Goal: Information Seeking & Learning: Learn about a topic

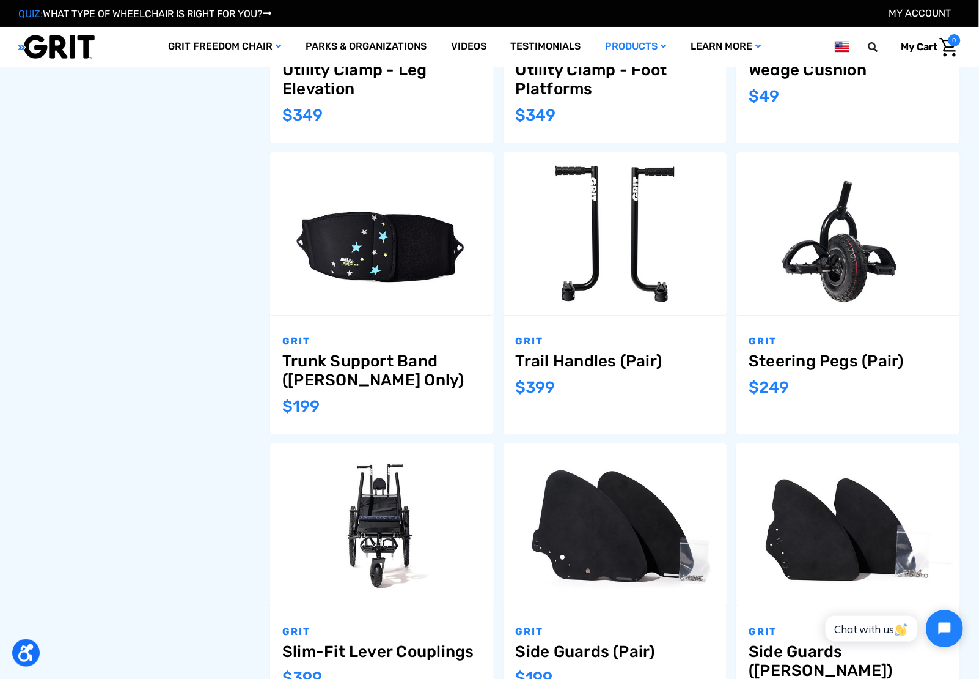
scroll to position [806, 0]
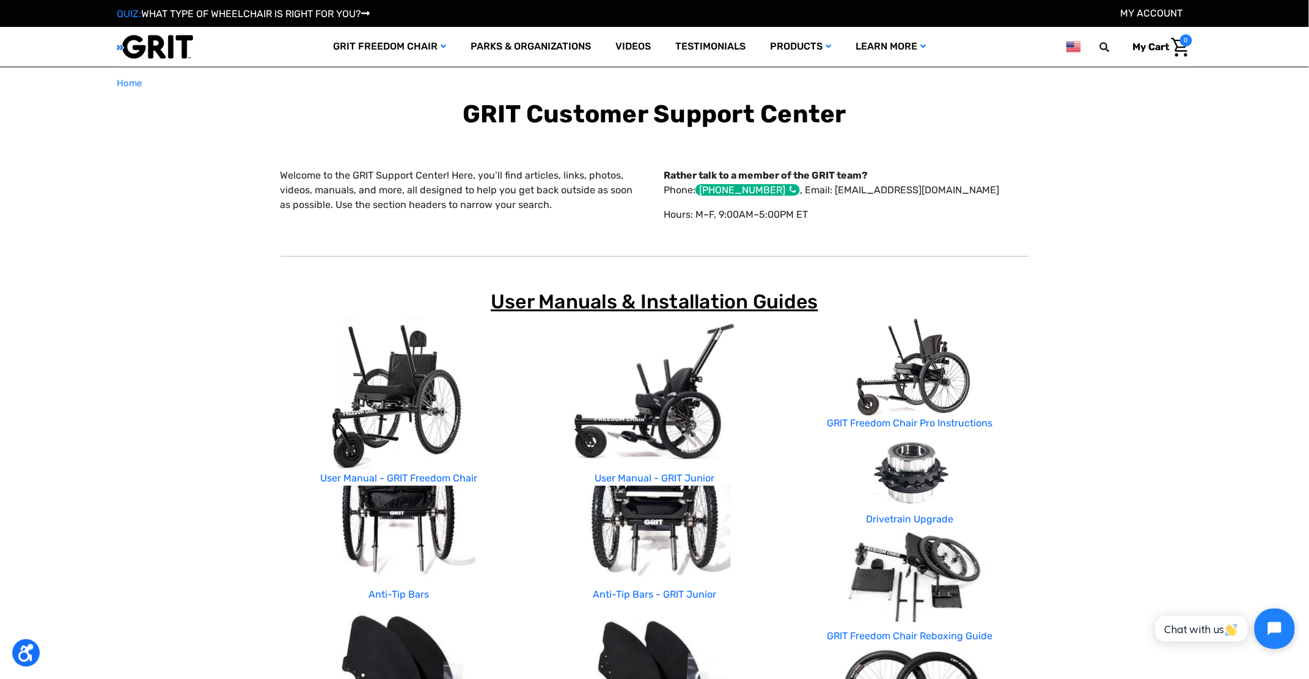
click at [979, 628] on button "Open chat widget" at bounding box center [1274, 628] width 40 height 40
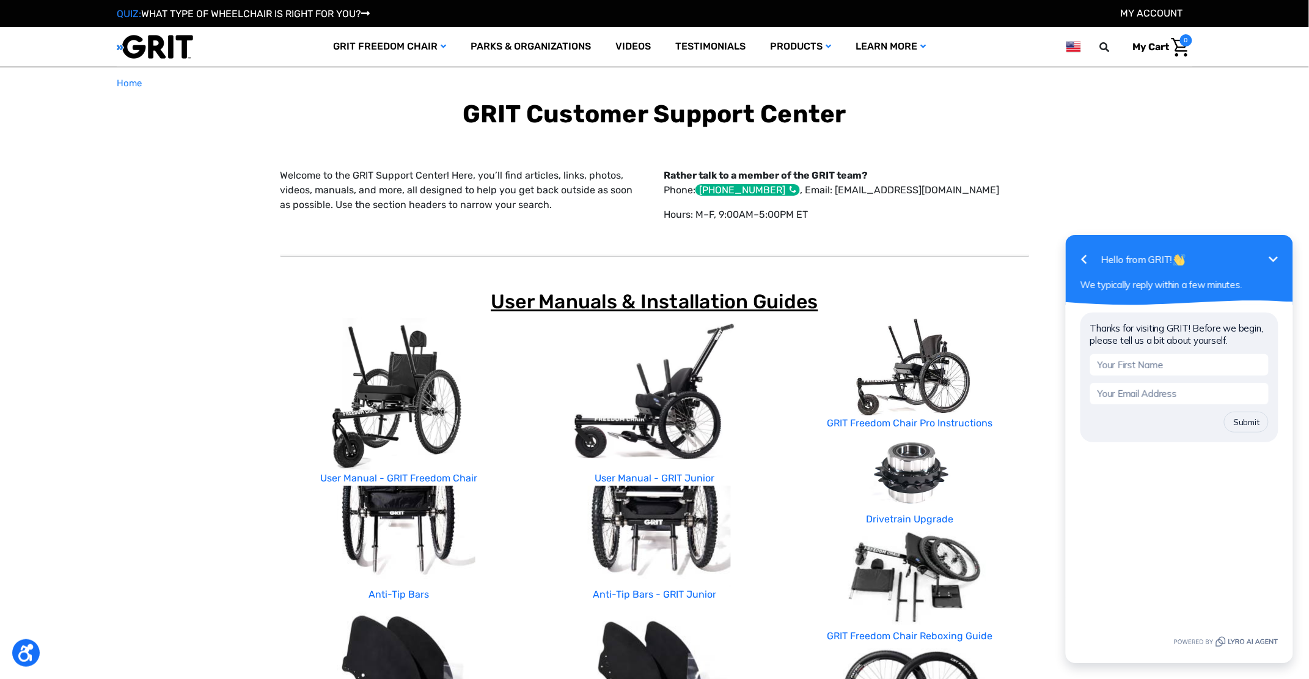
click at [979, 254] on icon "Minimize" at bounding box center [1273, 258] width 15 height 15
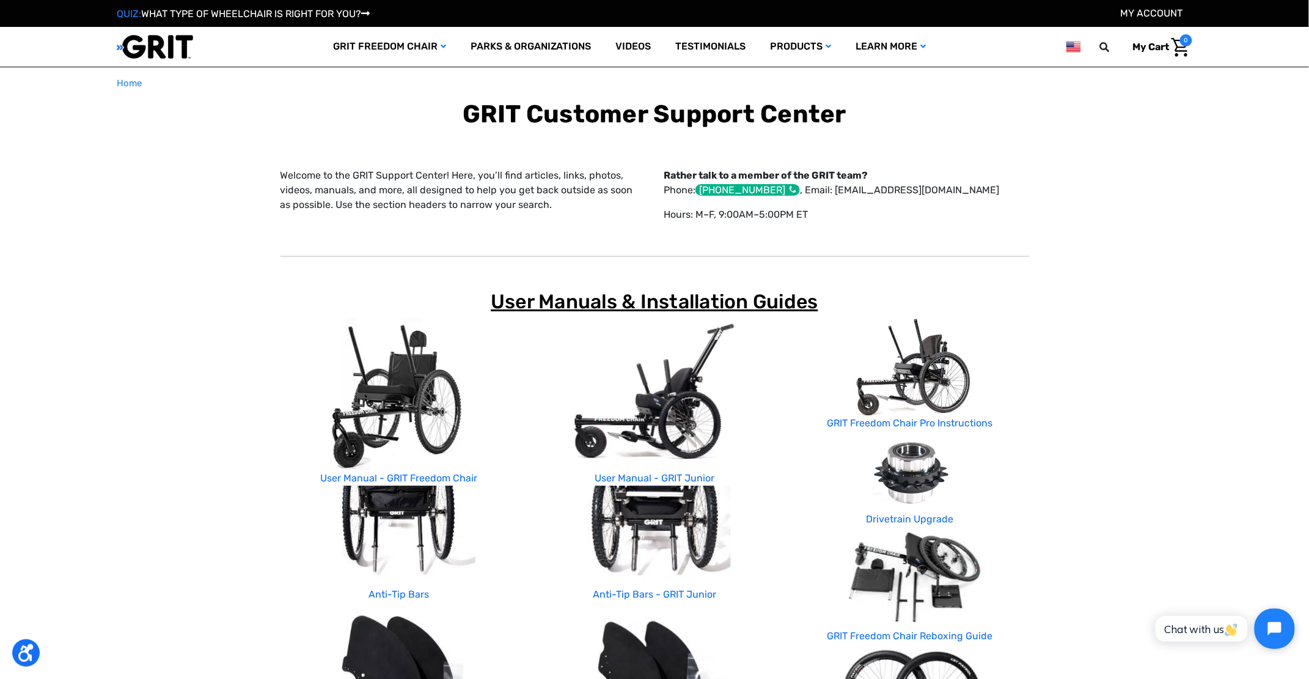
click at [979, 630] on icon "Open chat widget" at bounding box center [1281, 628] width 19 height 19
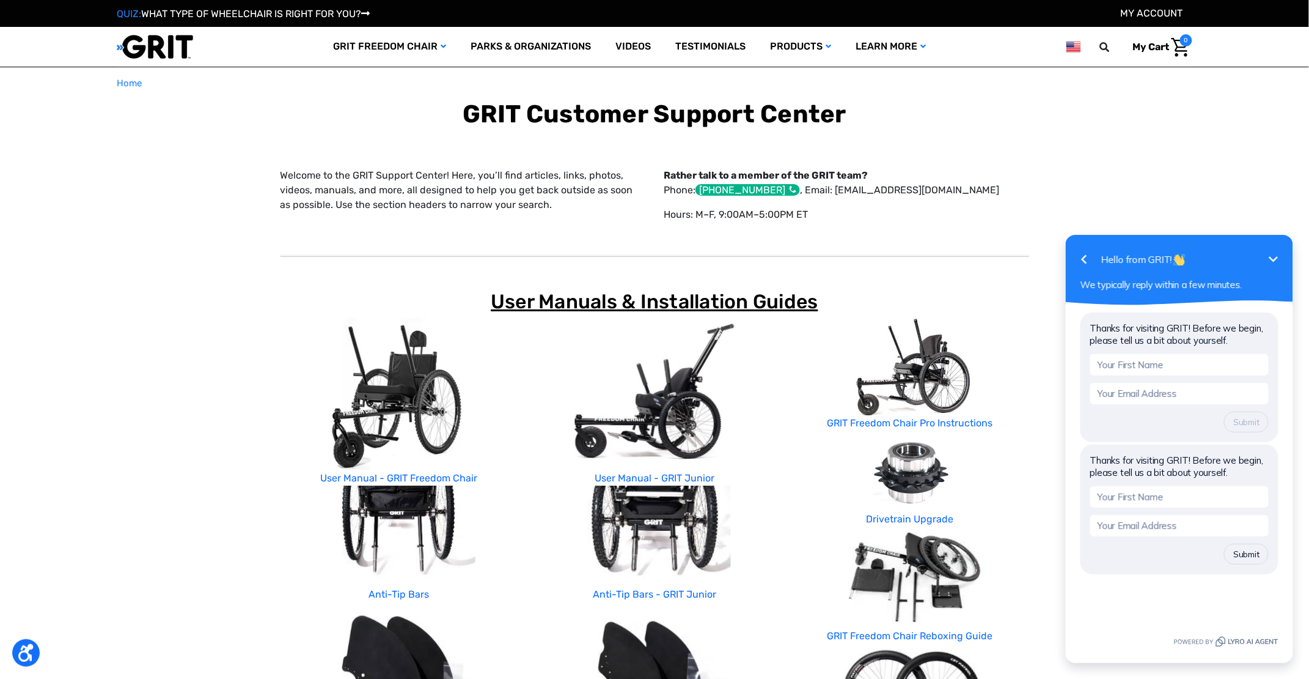
click at [979, 257] on icon "Minimize" at bounding box center [1273, 258] width 15 height 15
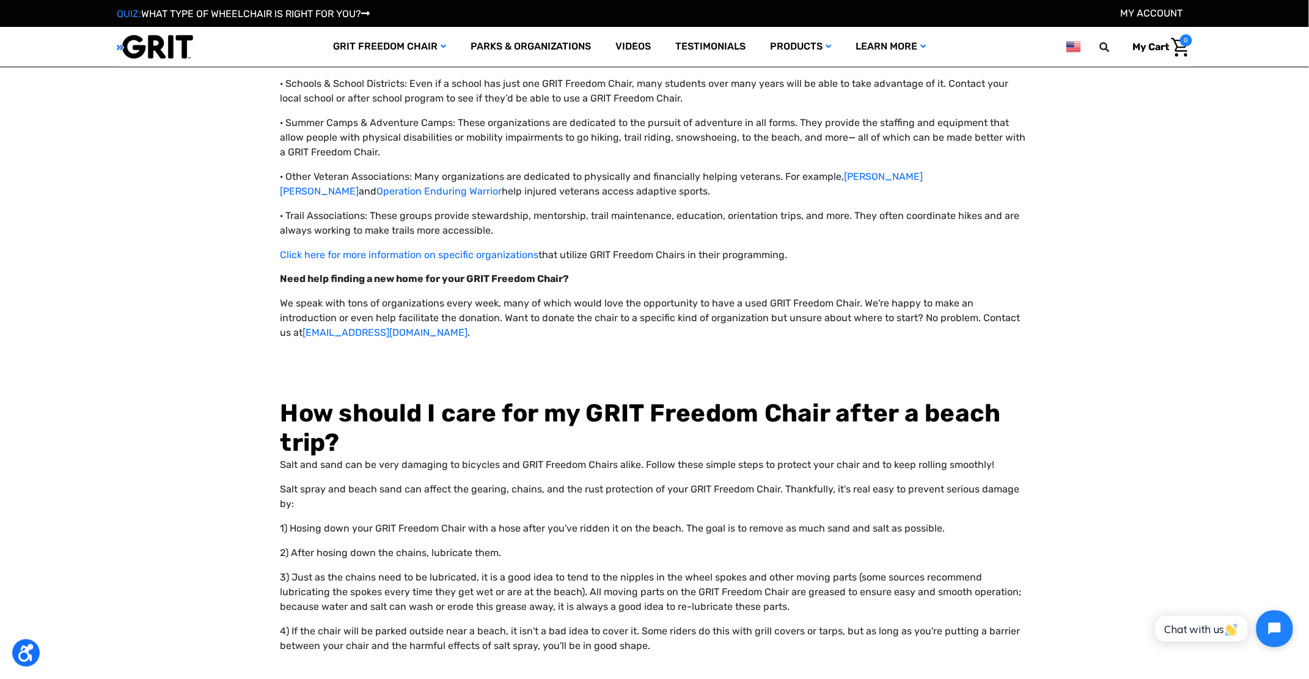
scroll to position [6927, 0]
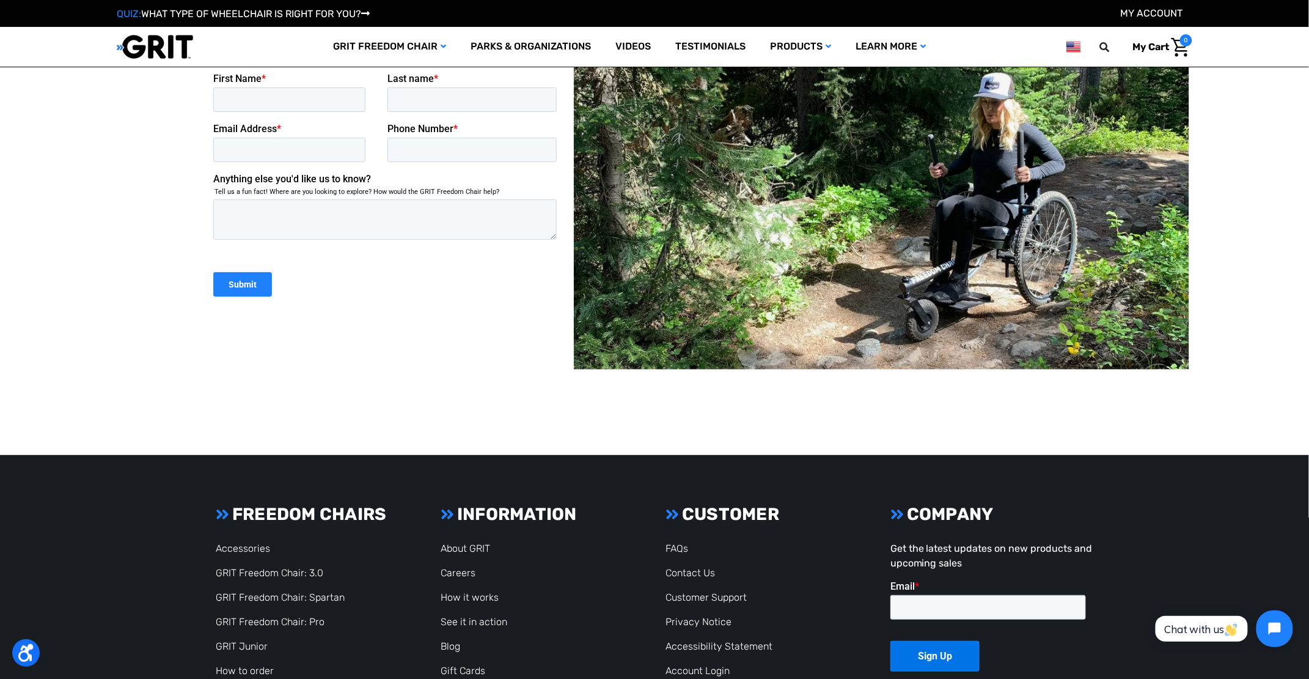
drag, startPoint x: 1314, startPoint y: 342, endPoint x: 90, endPoint y: 26, distance: 1263.4
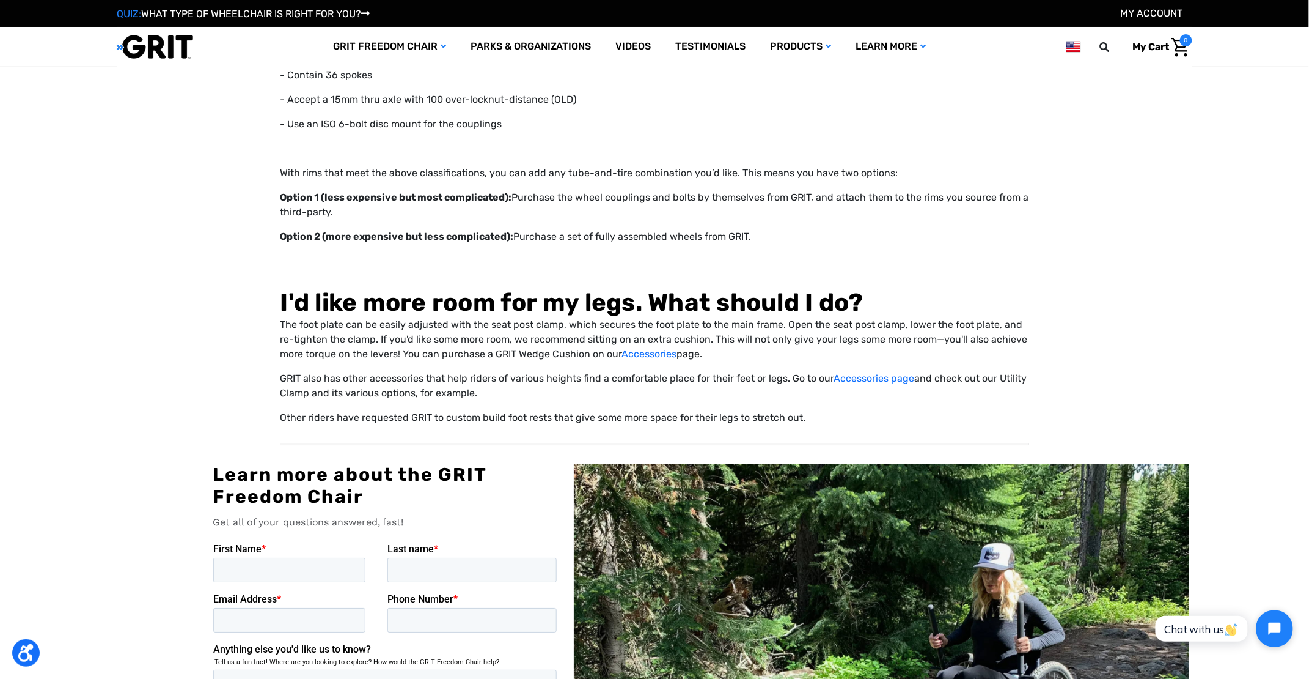
scroll to position [13195, 0]
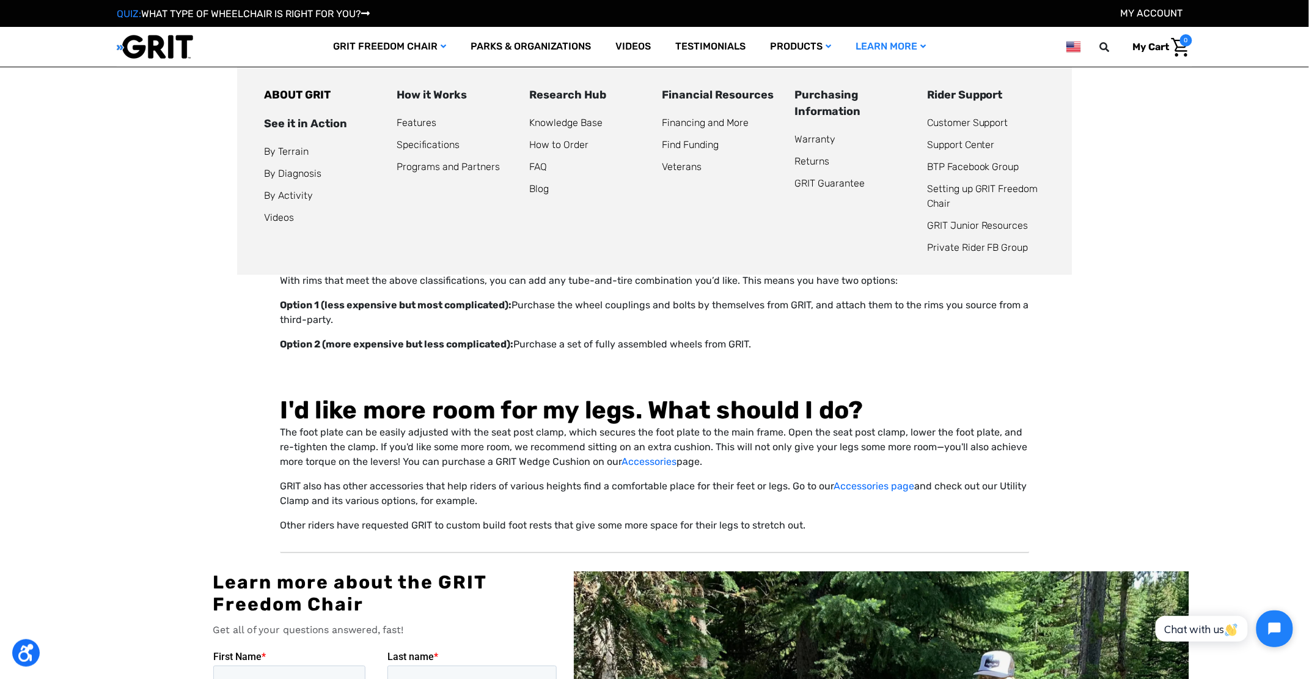
click at [767, 222] on li "Financial Resources Financing and More Find Funding Veterans" at bounding box center [721, 171] width 133 height 168
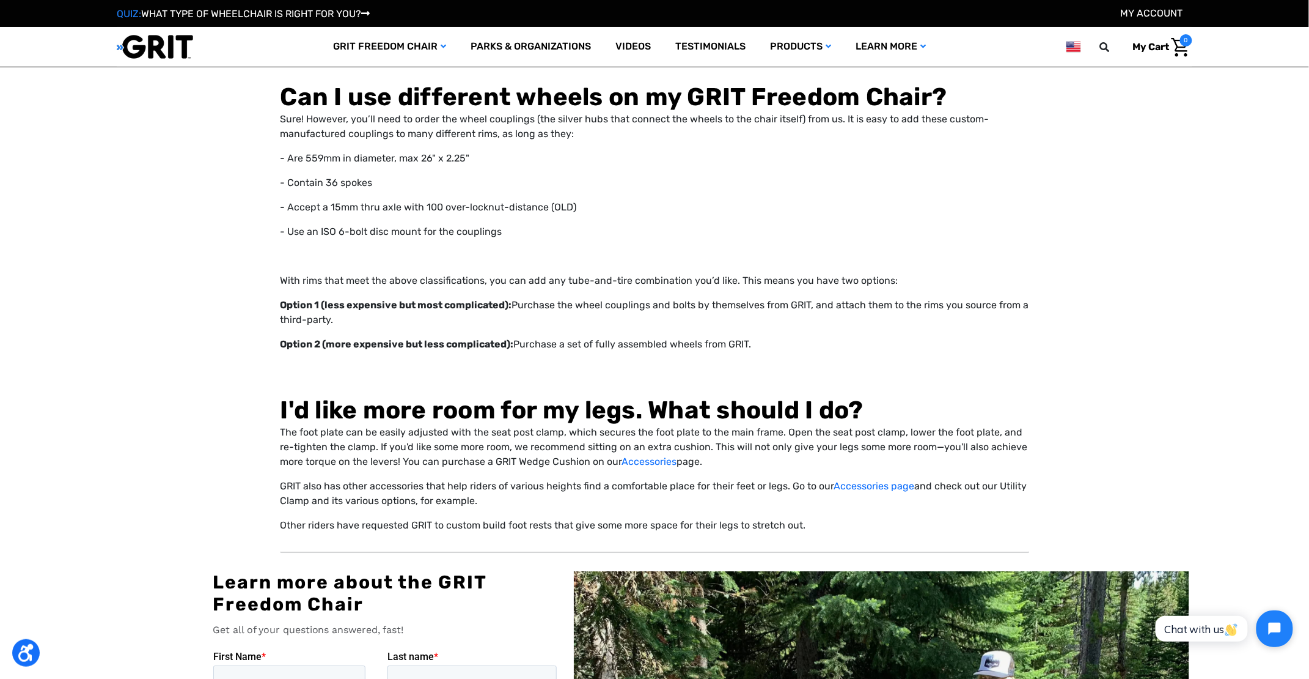
click at [745, 425] on p "The foot plate can be easily adjusted with the seat post clamp, which secures t…" at bounding box center [655, 447] width 749 height 44
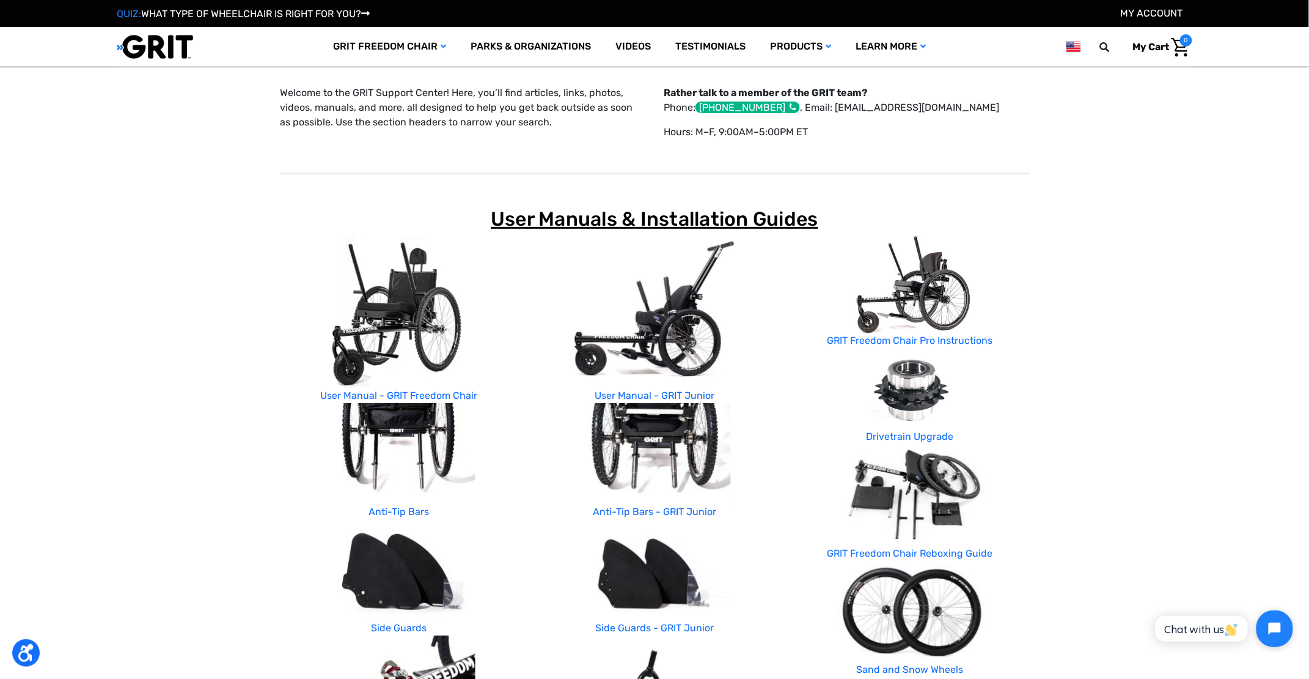
scroll to position [4267, 0]
